Goal: Information Seeking & Learning: Learn about a topic

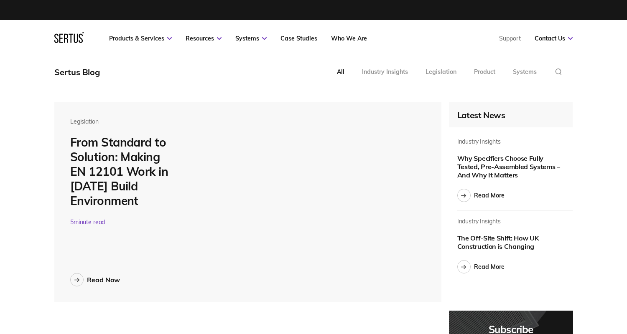
scroll to position [3115, 519]
